Goal: Transaction & Acquisition: Purchase product/service

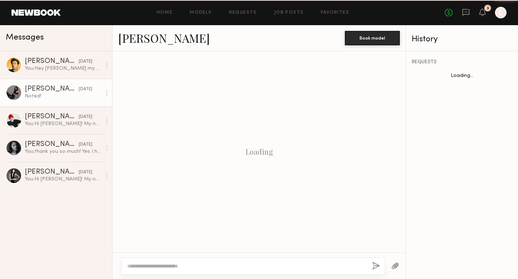
scroll to position [1029, 0]
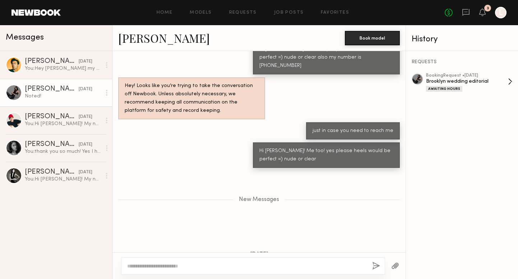
click at [448, 78] on div "Brooklyn wedding editorial" at bounding box center [467, 81] width 82 height 7
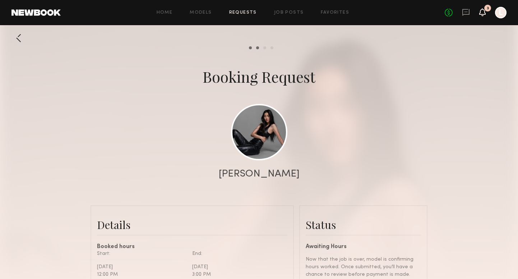
click at [483, 15] on icon at bounding box center [482, 15] width 2 height 1
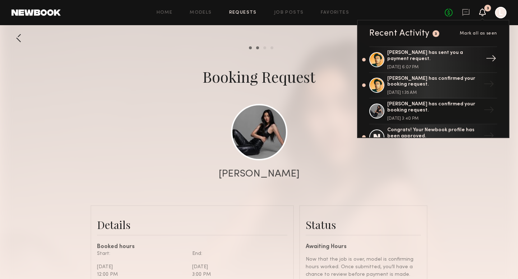
click at [427, 52] on div "Sonny D. has sent you a payment request." at bounding box center [433, 56] width 93 height 12
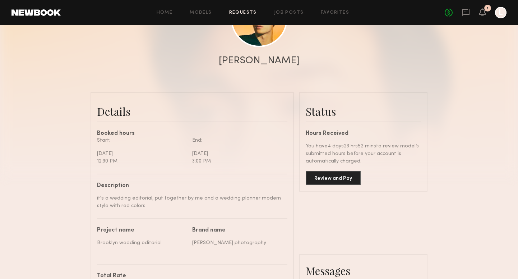
scroll to position [115, 0]
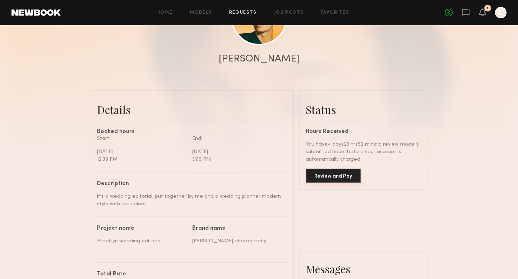
click at [336, 177] on button "Review and Pay" at bounding box center [333, 175] width 55 height 14
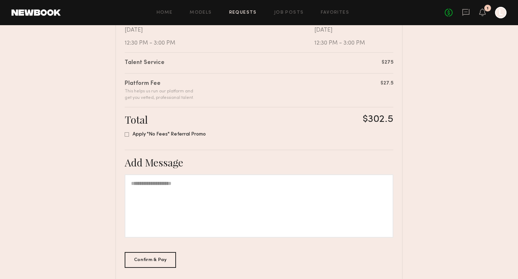
scroll to position [195, 0]
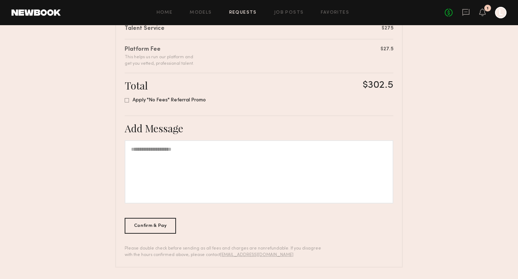
click at [250, 165] on div at bounding box center [259, 171] width 269 height 63
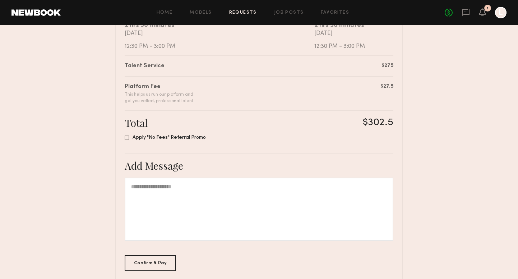
scroll to position [156, 0]
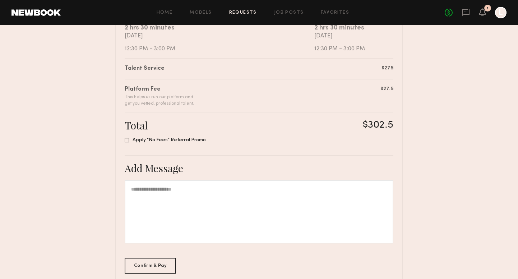
click at [127, 139] on icon at bounding box center [127, 140] width 4 height 4
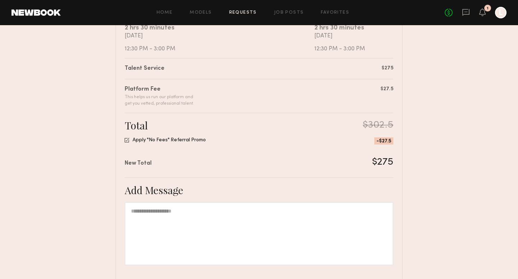
click at [126, 140] on icon at bounding box center [127, 140] width 5 height 5
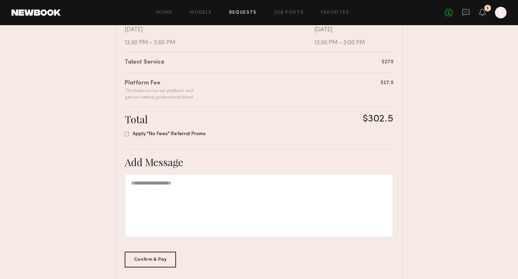
scroll to position [166, 0]
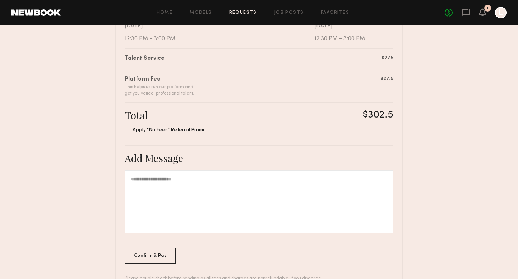
click at [216, 191] on div at bounding box center [259, 201] width 269 height 63
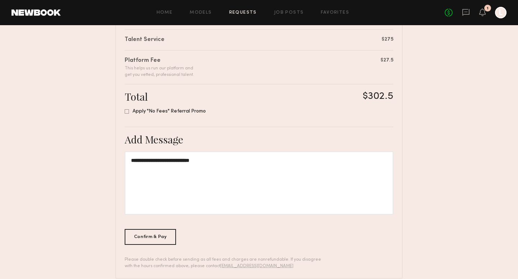
scroll to position [195, 0]
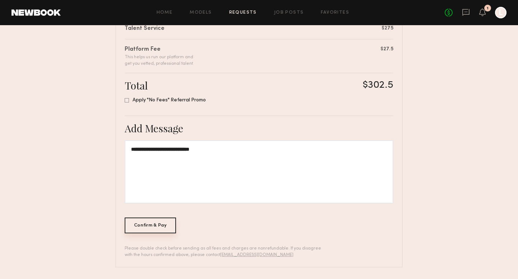
click at [152, 224] on div "Confirm & Pay" at bounding box center [150, 225] width 51 height 16
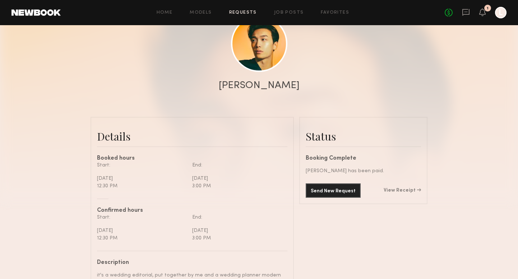
scroll to position [89, 0]
